Goal: Information Seeking & Learning: Check status

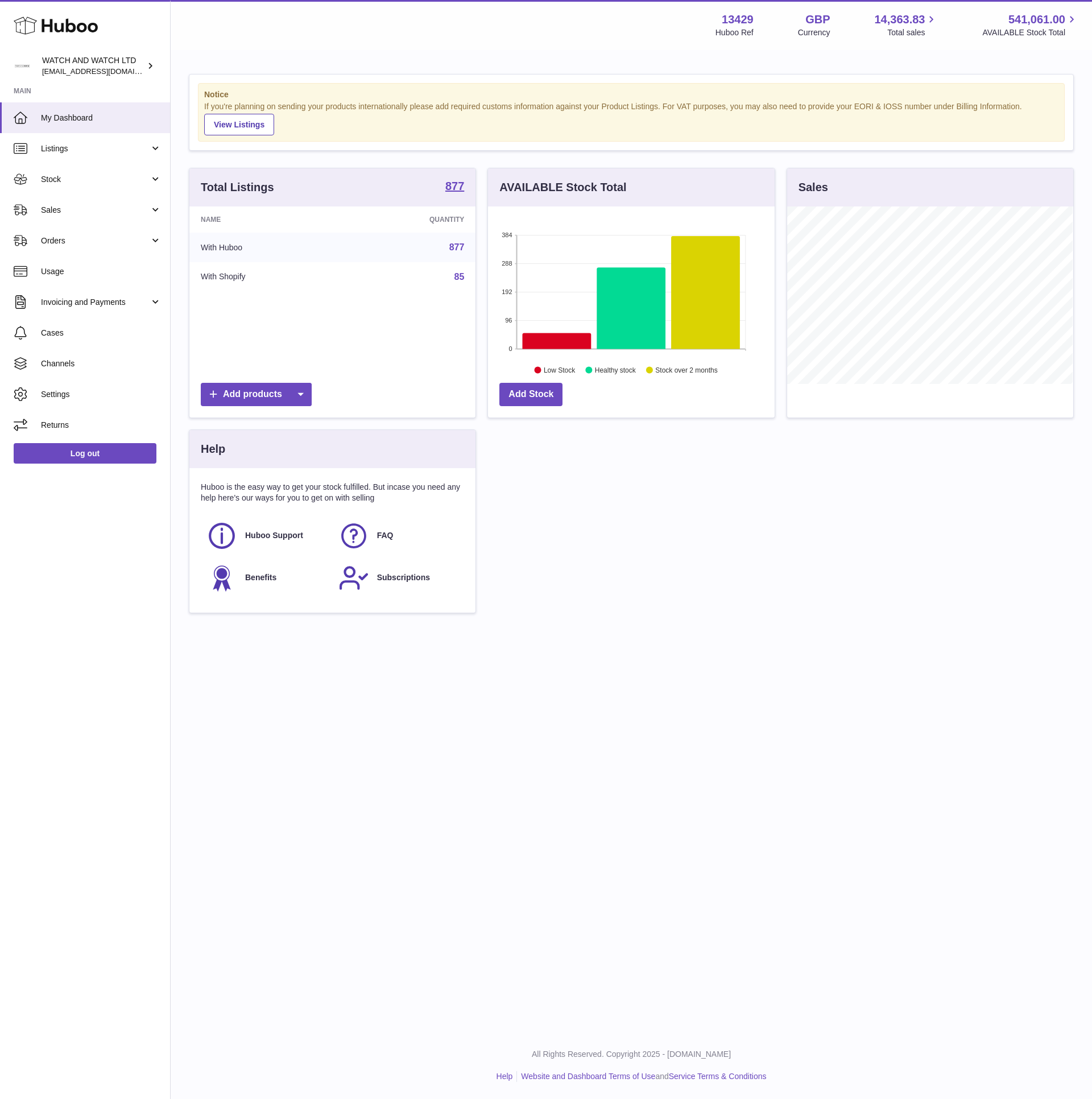
scroll to position [177, 286]
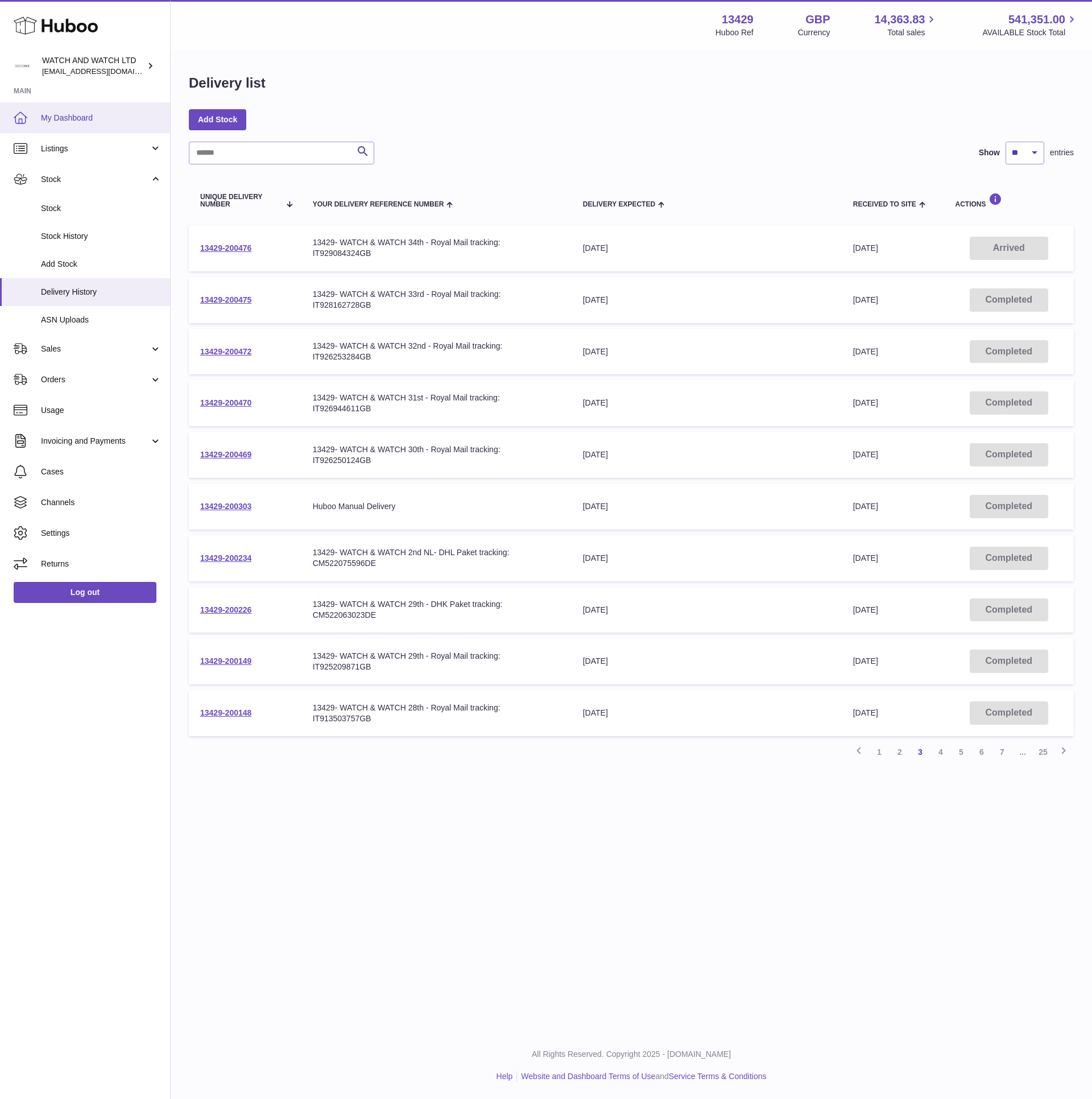
click at [53, 128] on link "My Dashboard" at bounding box center [84, 118] width 170 height 30
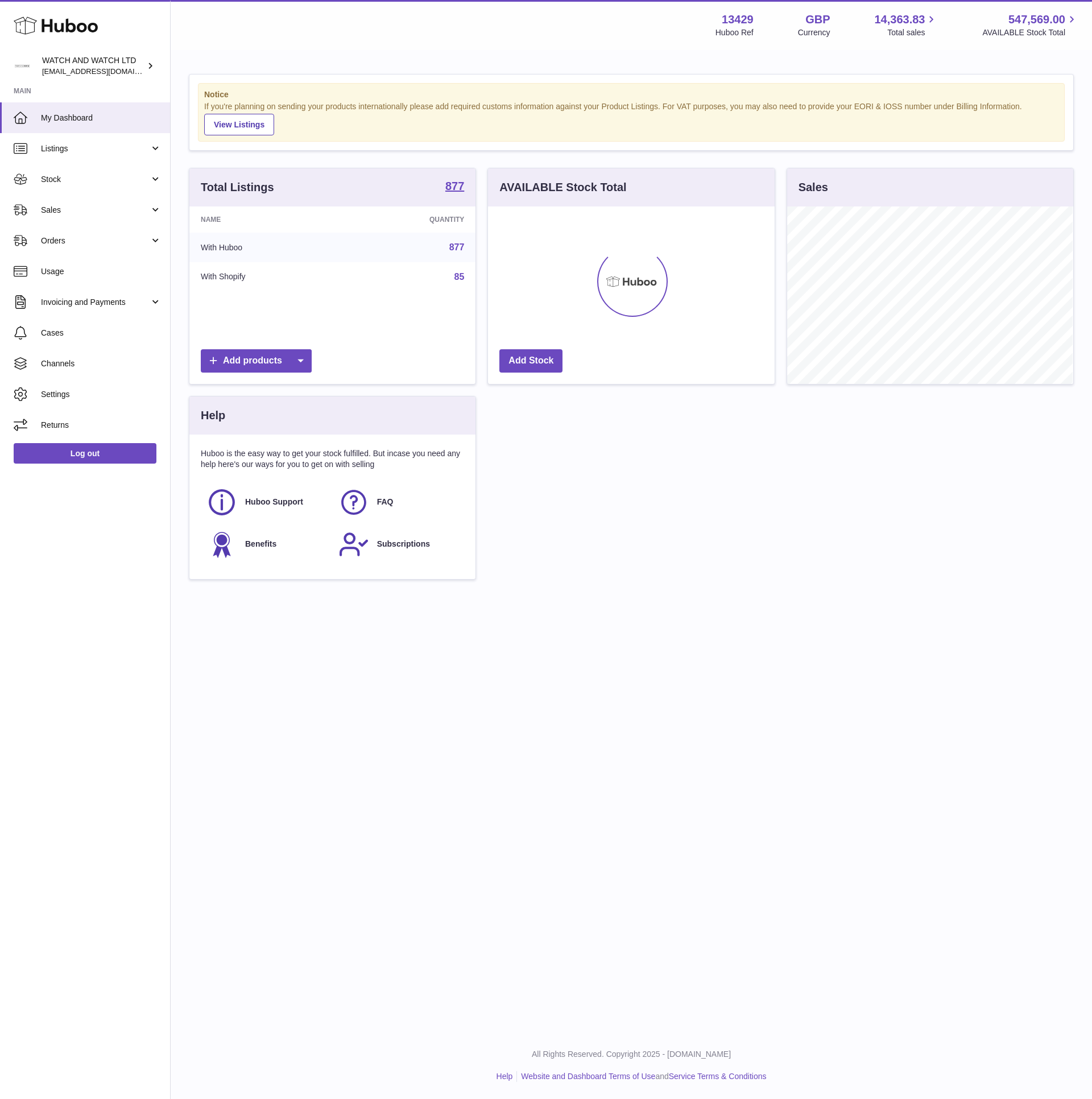
scroll to position [177, 286]
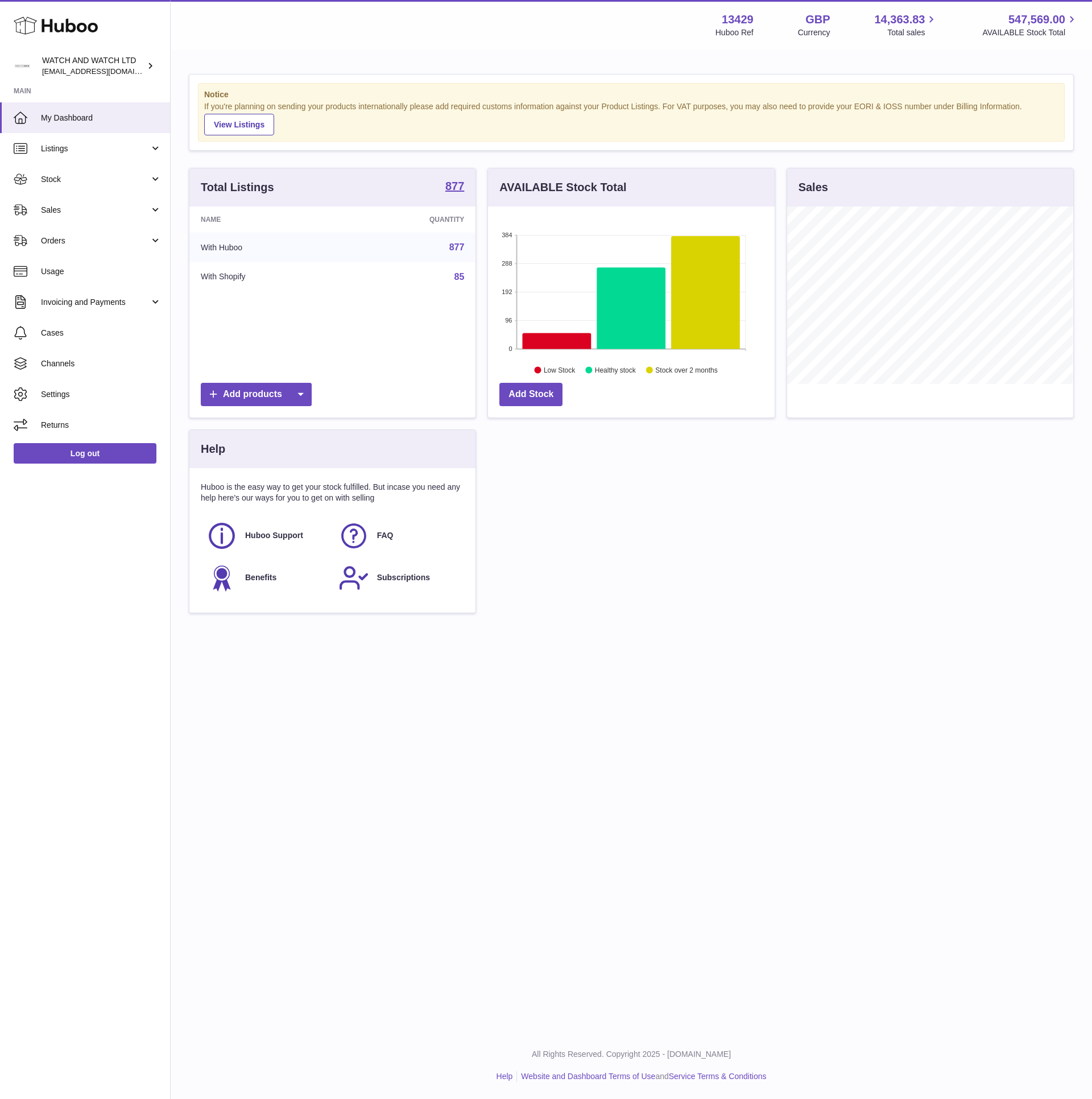
click at [402, 50] on div "Menu Huboo 13429 Huboo Ref GBP Currency 14,363.83 Total sales 547,569.00 AVAILA…" at bounding box center [631, 324] width 921 height 647
click at [104, 177] on span "Stock" at bounding box center [95, 178] width 108 height 10
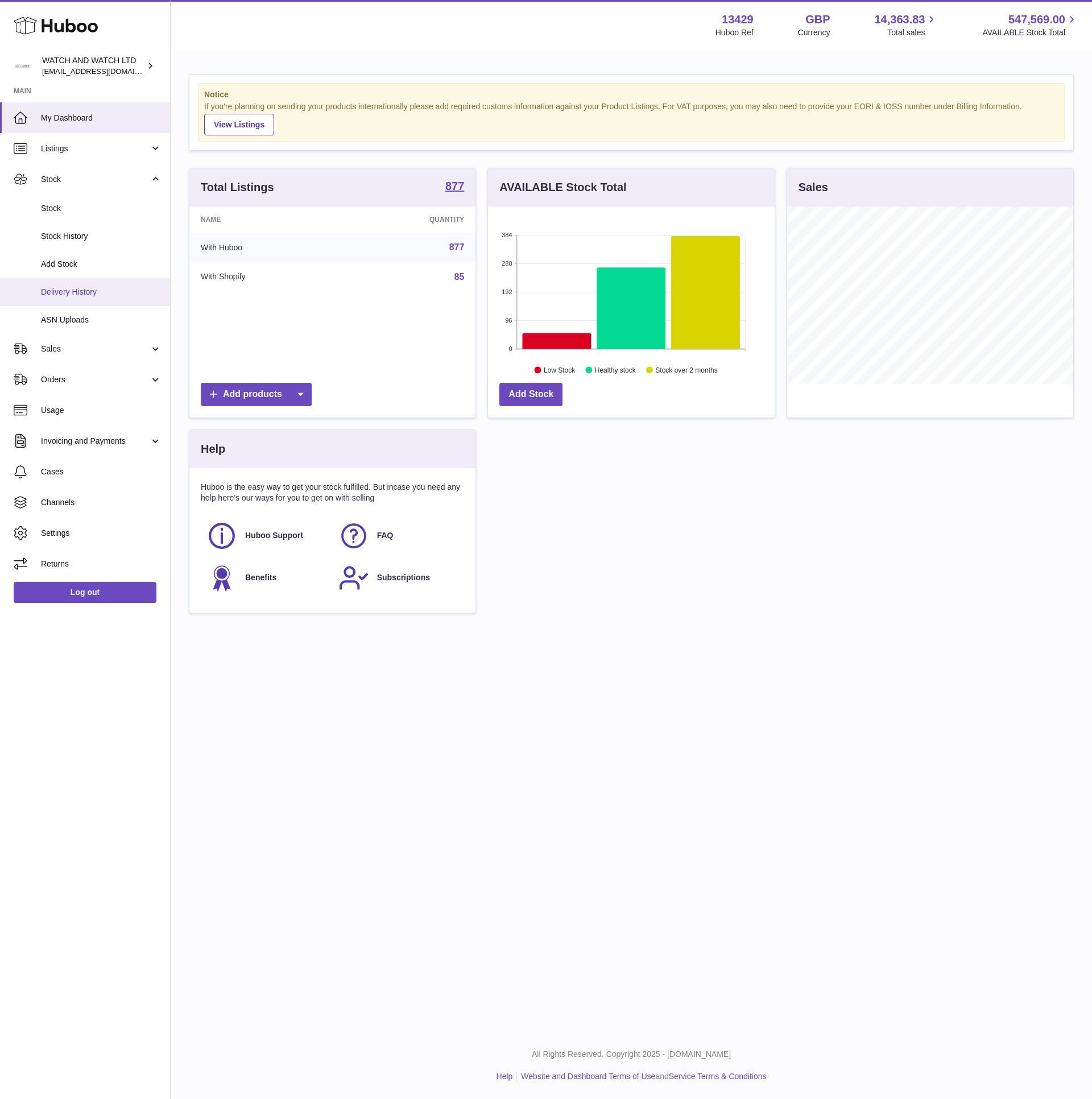
click at [84, 279] on link "Delivery History" at bounding box center [84, 291] width 170 height 28
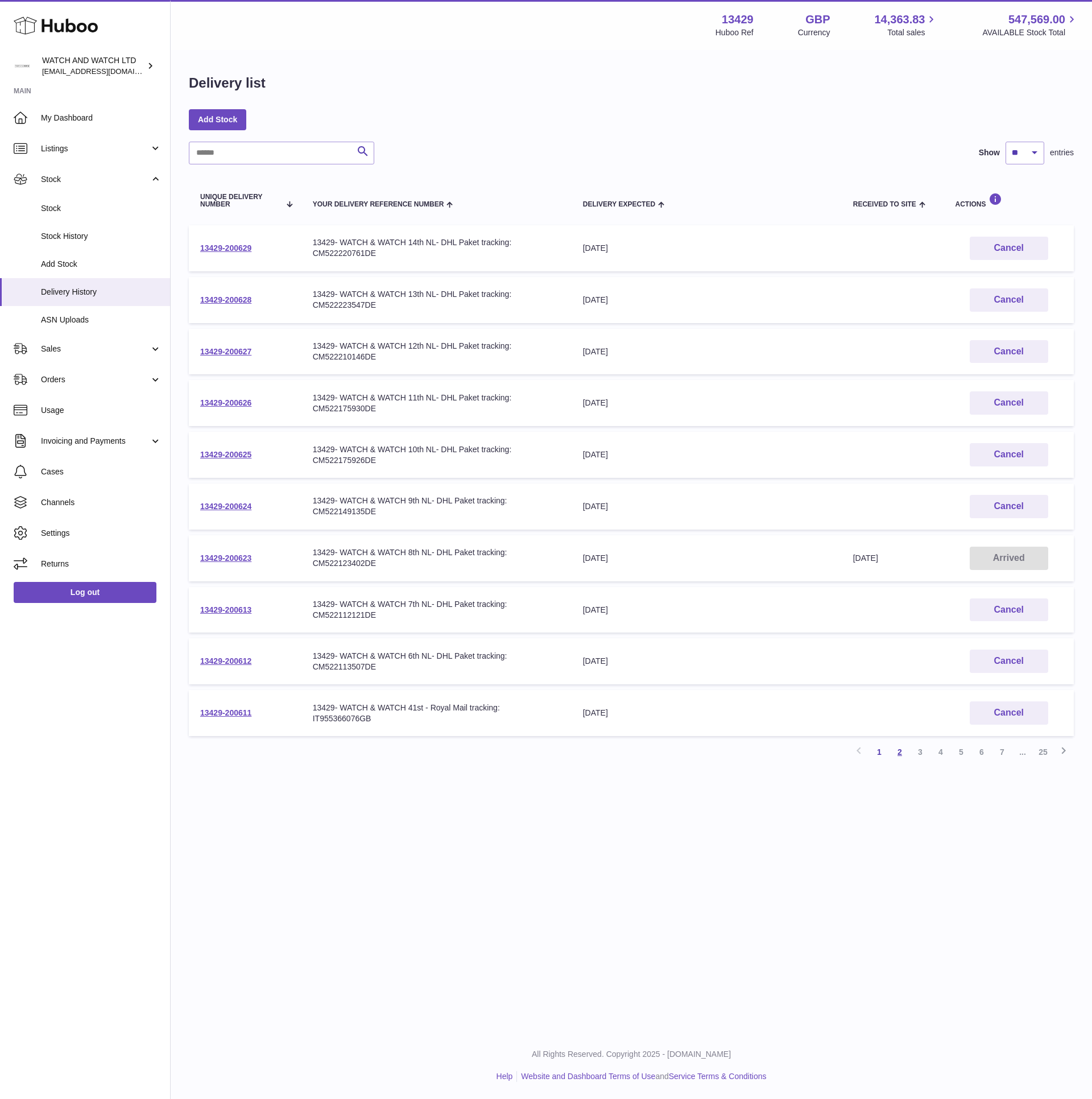
click at [893, 746] on link "2" at bounding box center [900, 753] width 21 height 21
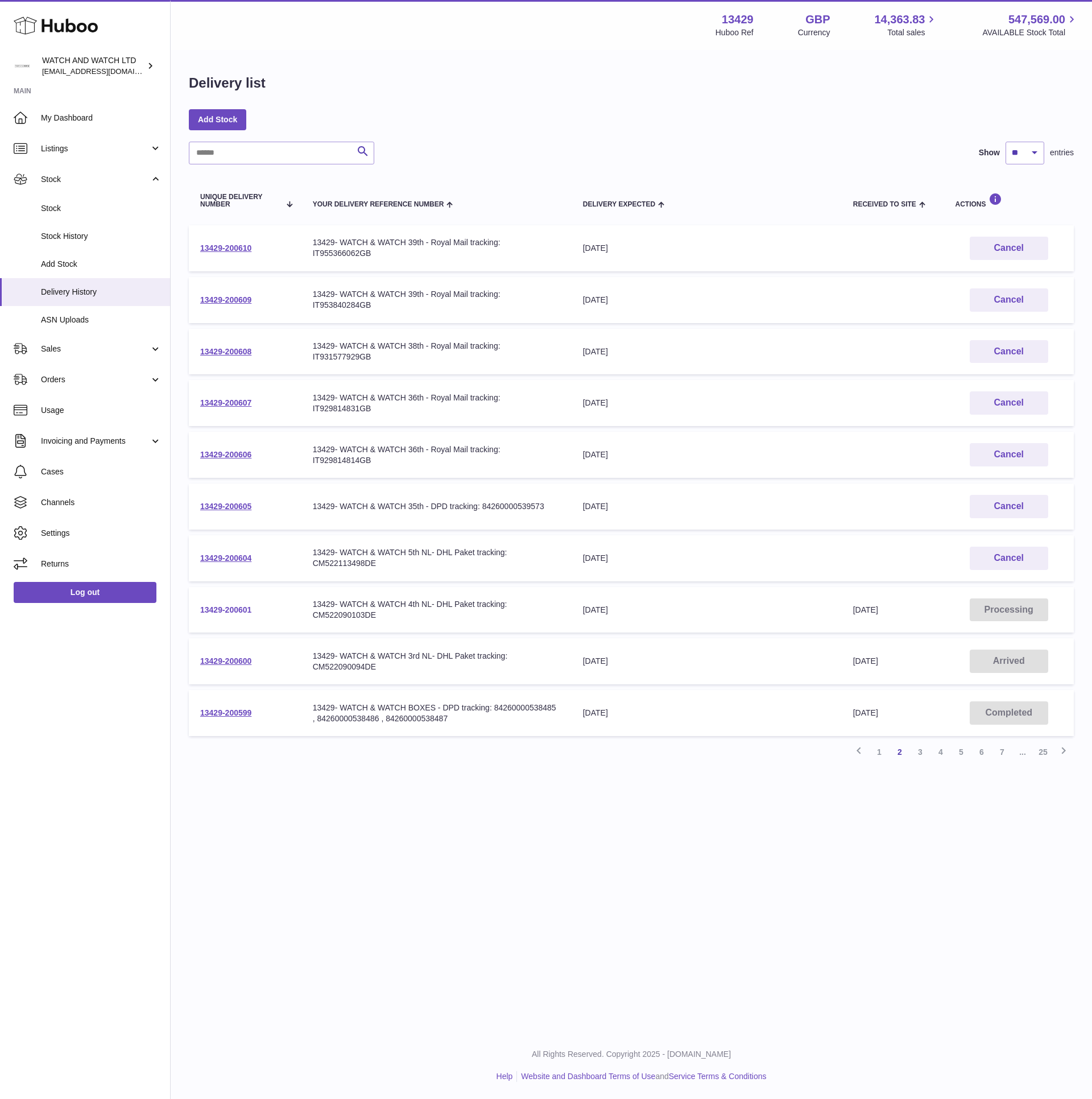
click at [211, 605] on link "13429-200601" at bounding box center [226, 610] width 51 height 9
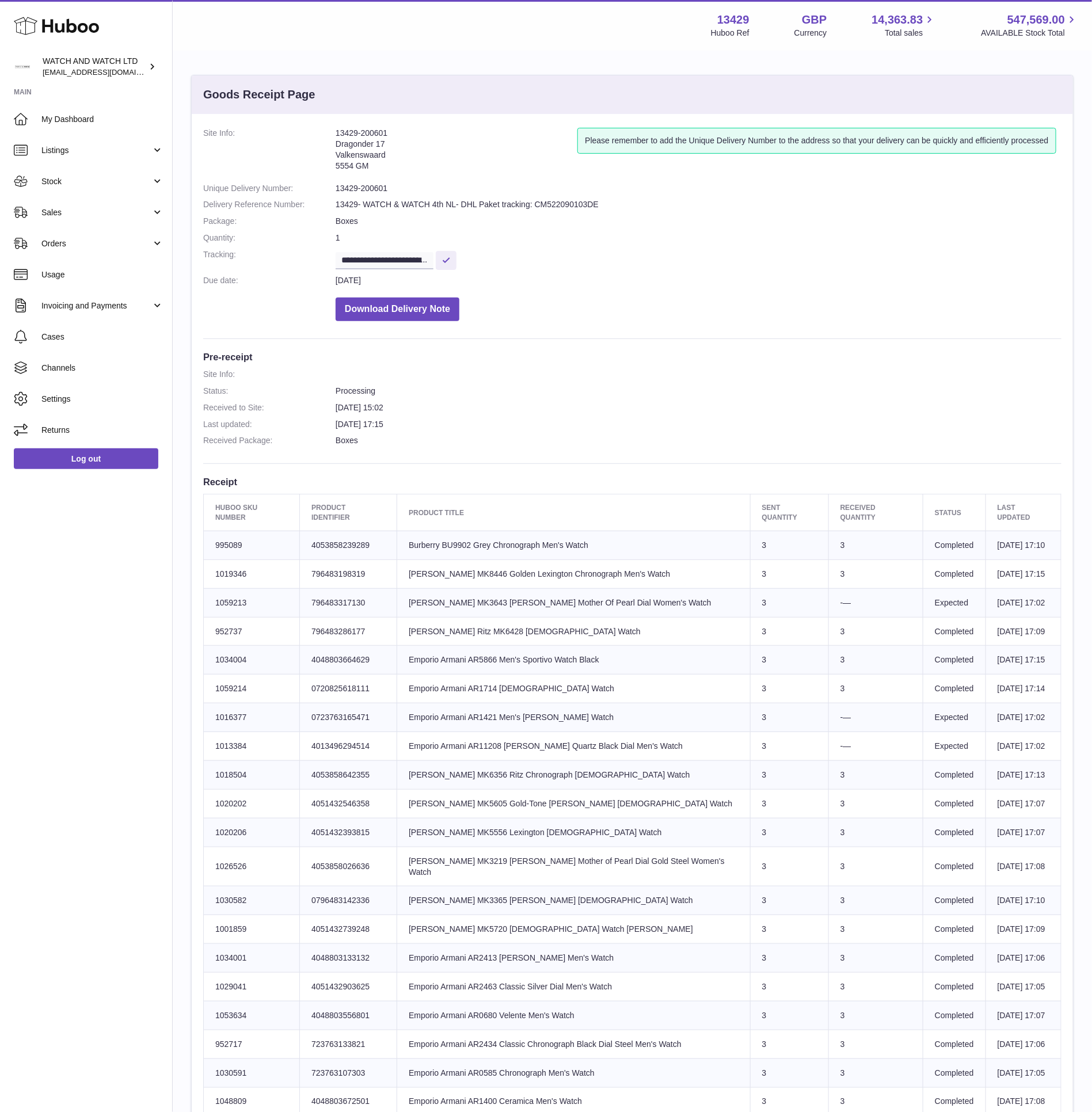
click at [475, 564] on td "Product title [PERSON_NAME] MK8446 Golden Lexington Chronograph Men's Watch" at bounding box center [574, 574] width 353 height 29
click at [483, 568] on td "Product title [PERSON_NAME] MK8446 Golden Lexington Chronograph Men's Watch" at bounding box center [574, 574] width 353 height 29
click at [88, 203] on link "Sales" at bounding box center [85, 212] width 172 height 31
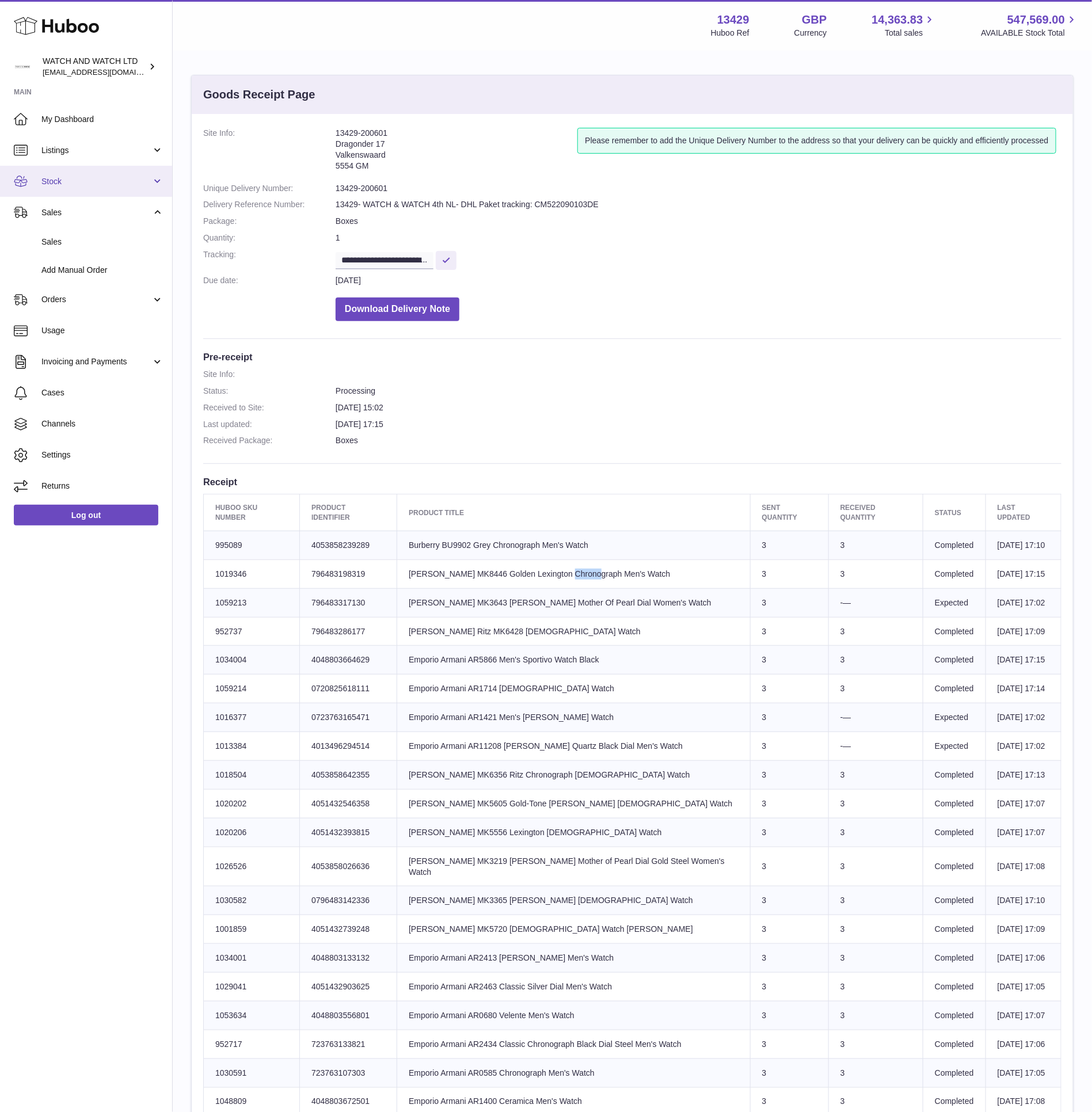
click at [95, 188] on link "Stock" at bounding box center [85, 181] width 172 height 31
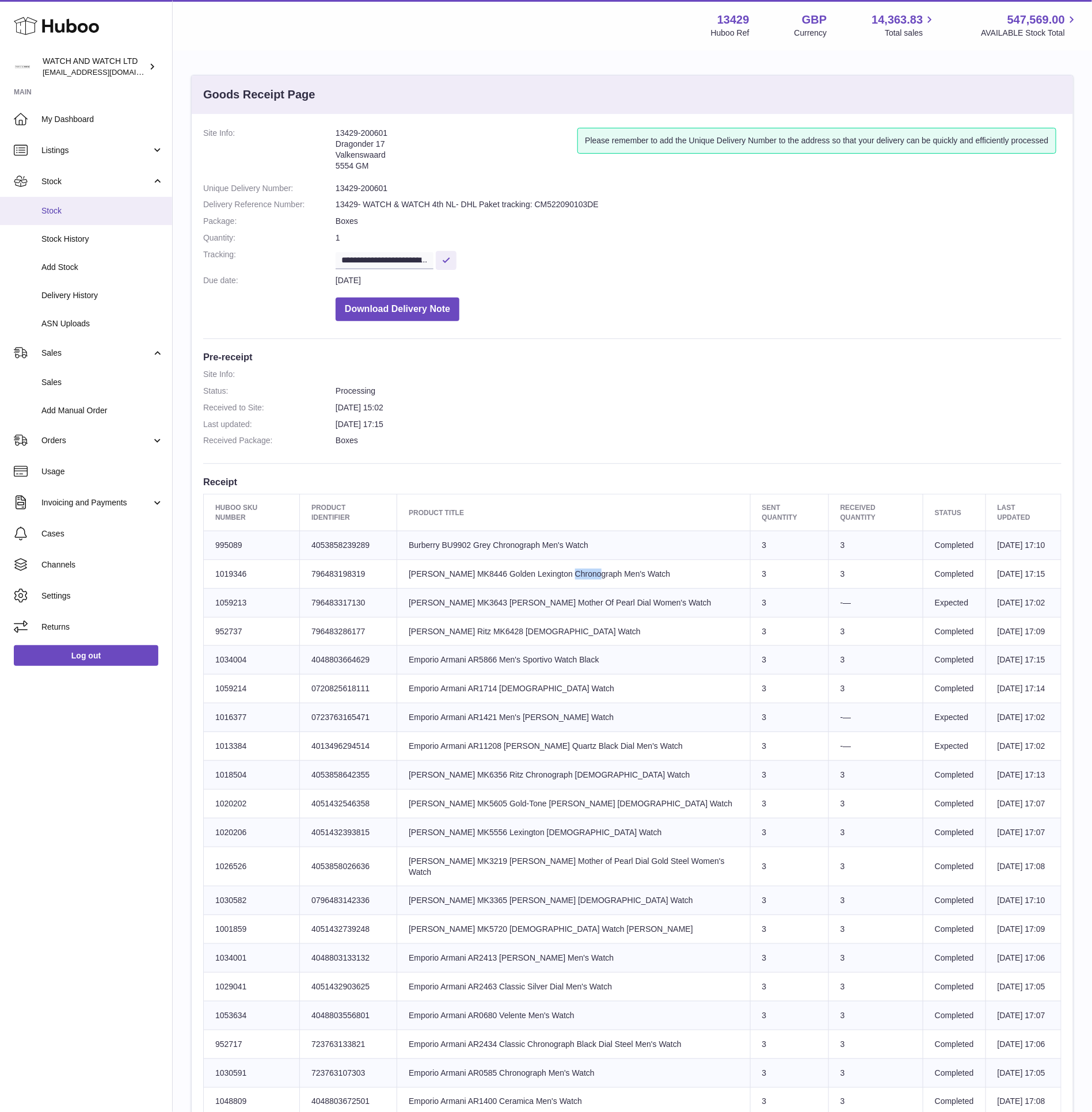
click at [91, 204] on link "Stock" at bounding box center [85, 210] width 172 height 28
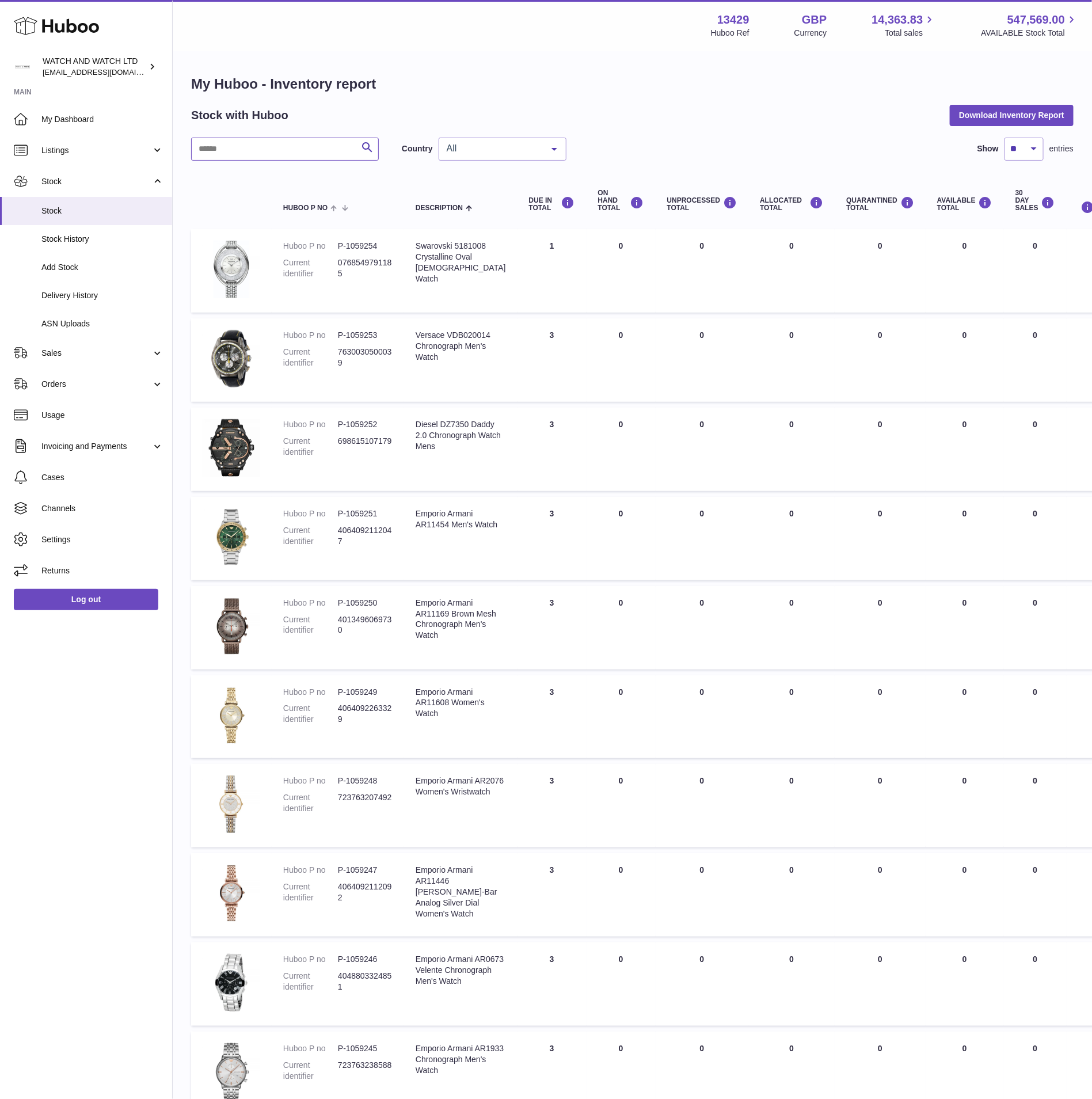
click at [325, 152] on input "text" at bounding box center [284, 149] width 187 height 23
paste input "******"
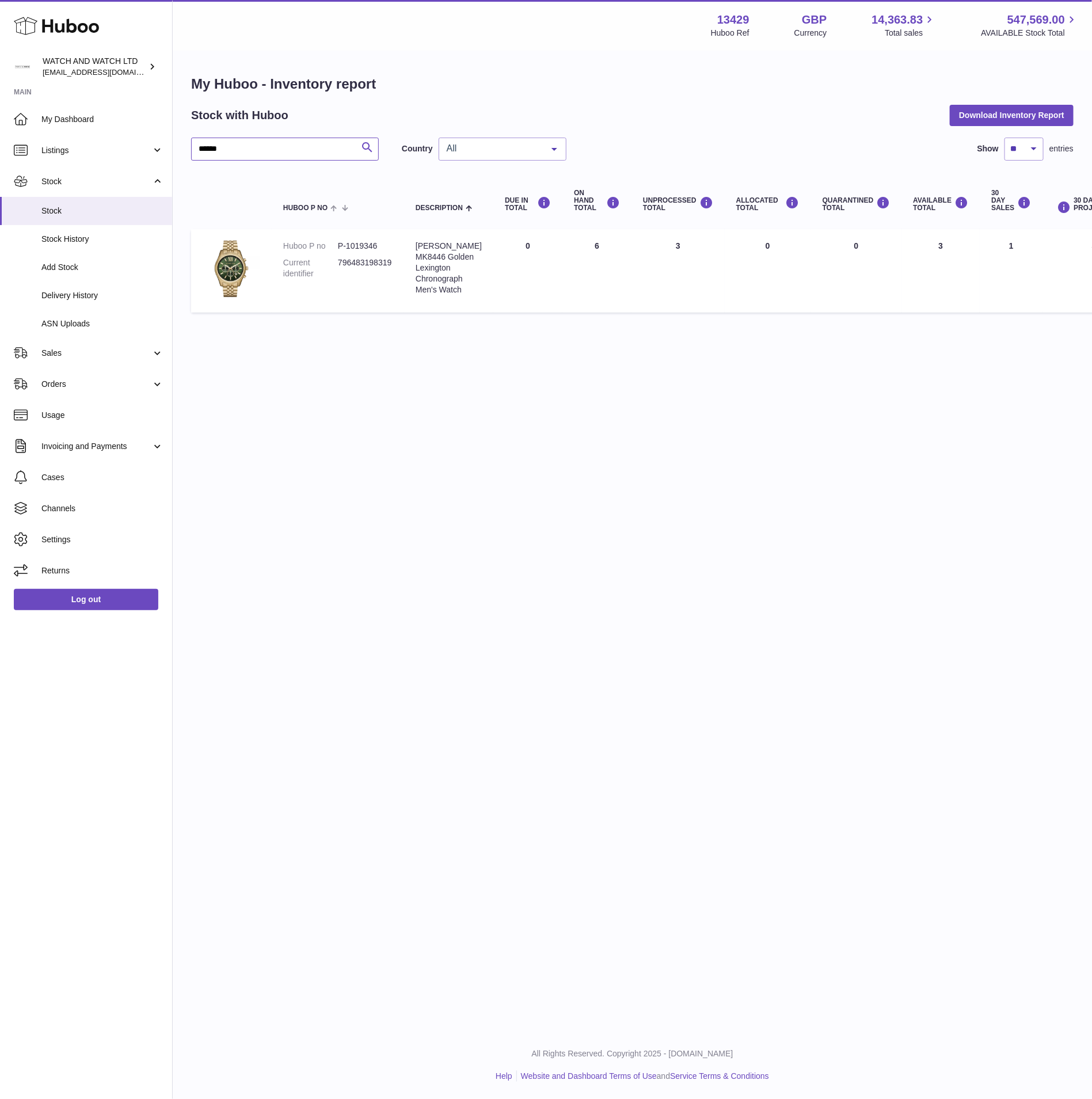
type input "******"
click at [373, 150] on icon "submit" at bounding box center [367, 147] width 13 height 14
click at [508, 149] on span "All" at bounding box center [493, 149] width 99 height 12
click at [504, 210] on span "NL" at bounding box center [502, 218] width 127 height 23
click at [505, 156] on div "NL" at bounding box center [502, 149] width 128 height 23
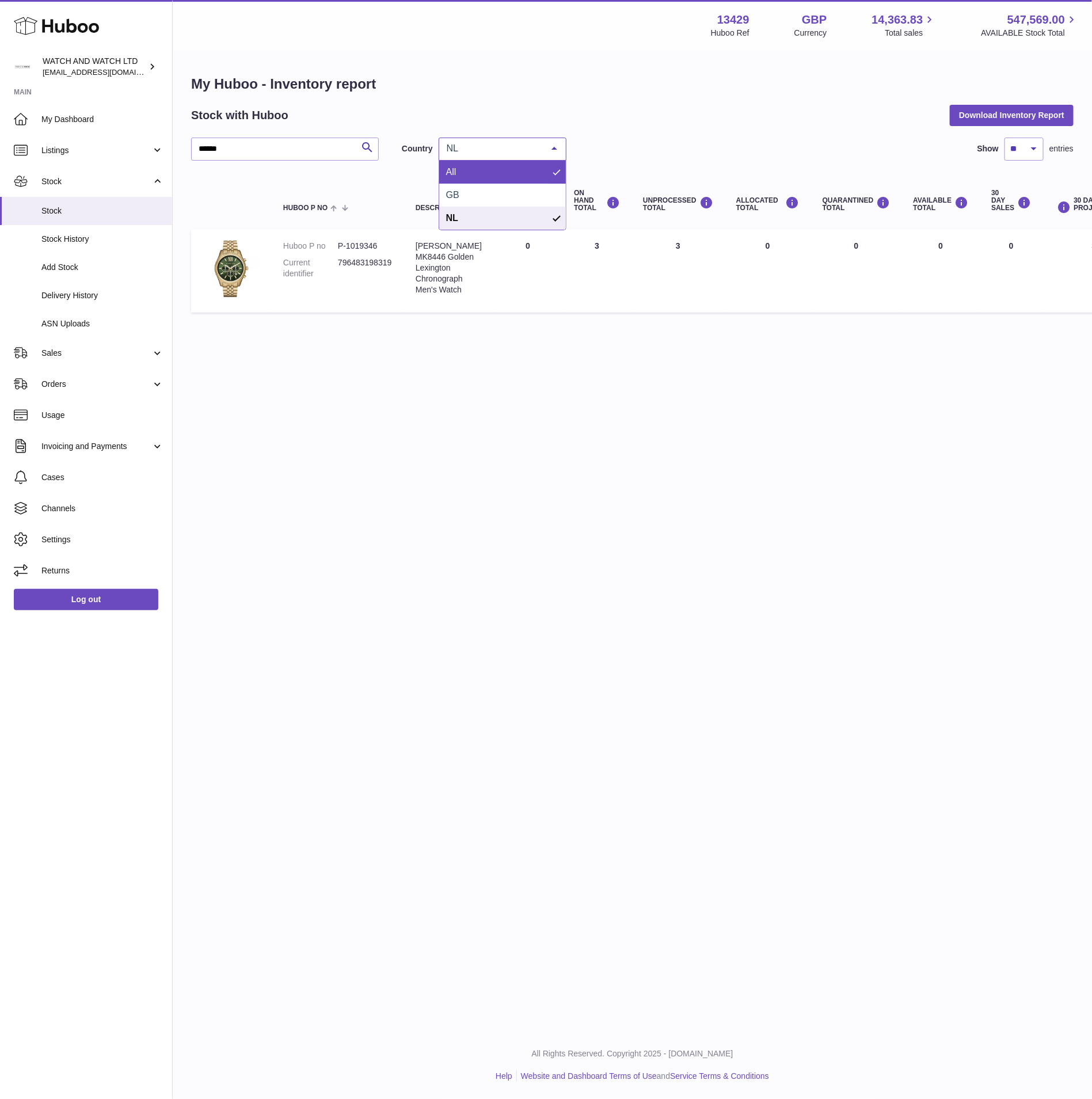
click at [487, 175] on span "All" at bounding box center [502, 172] width 127 height 23
